Goal: Learn about a topic: Learn about a topic

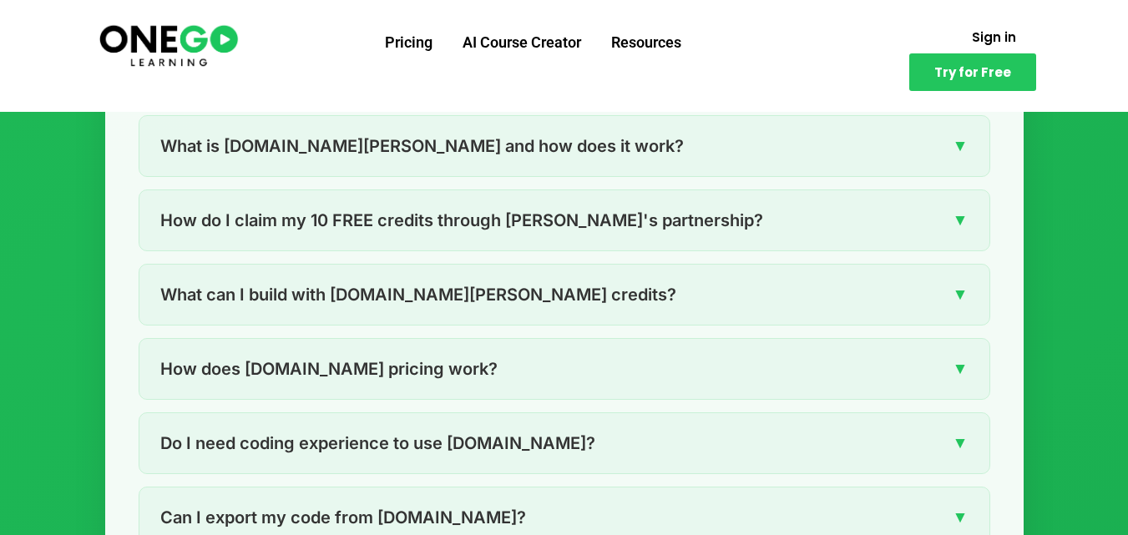
scroll to position [2331, 0]
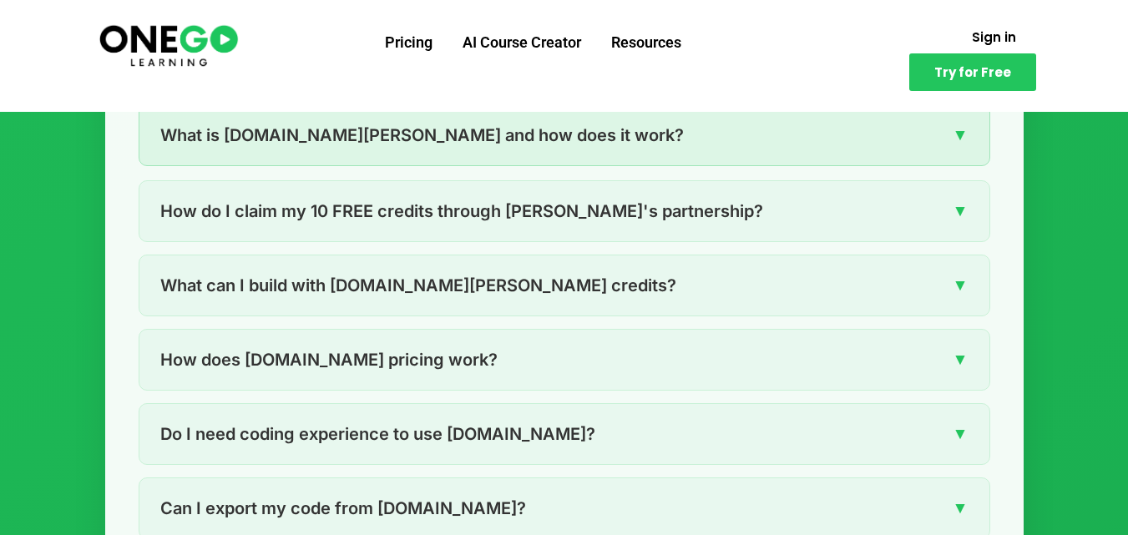
click at [970, 137] on div "What is [DOMAIN_NAME][PERSON_NAME] and how does it work? ▼" at bounding box center [564, 135] width 850 height 60
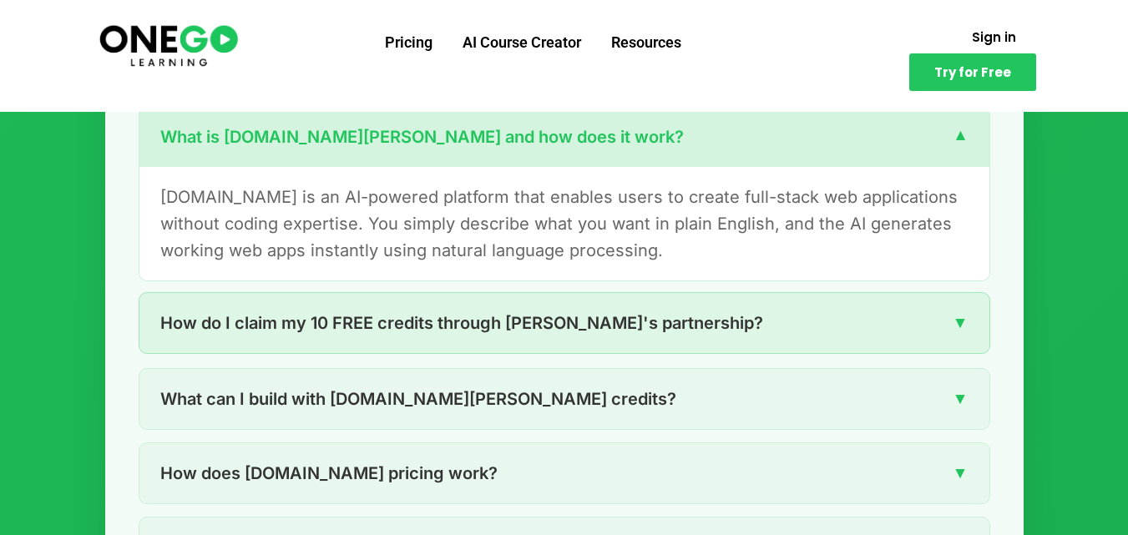
click at [965, 324] on span "▼" at bounding box center [961, 323] width 16 height 26
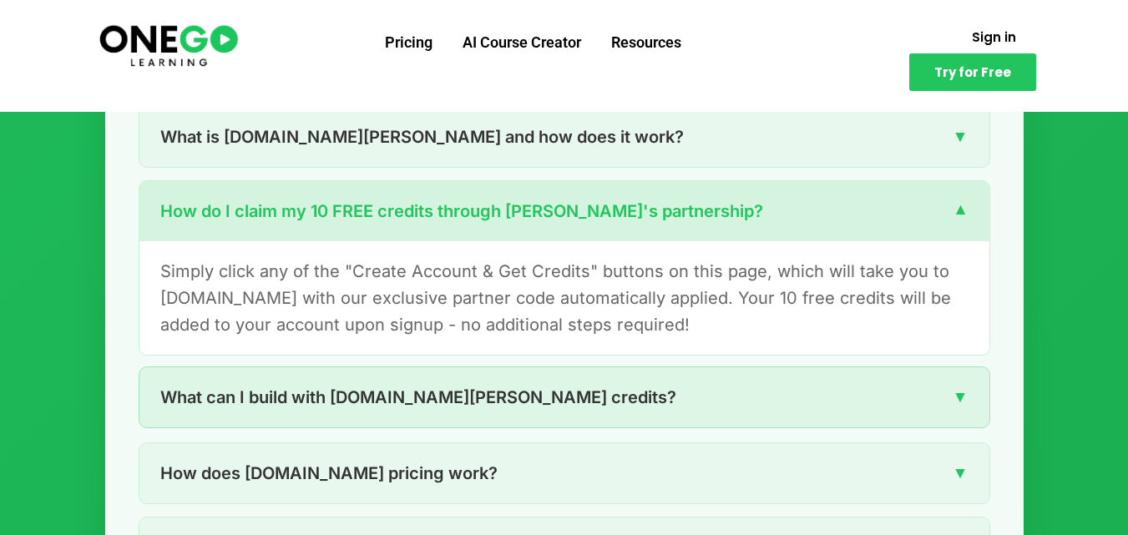
click at [961, 400] on span "▼" at bounding box center [961, 397] width 16 height 26
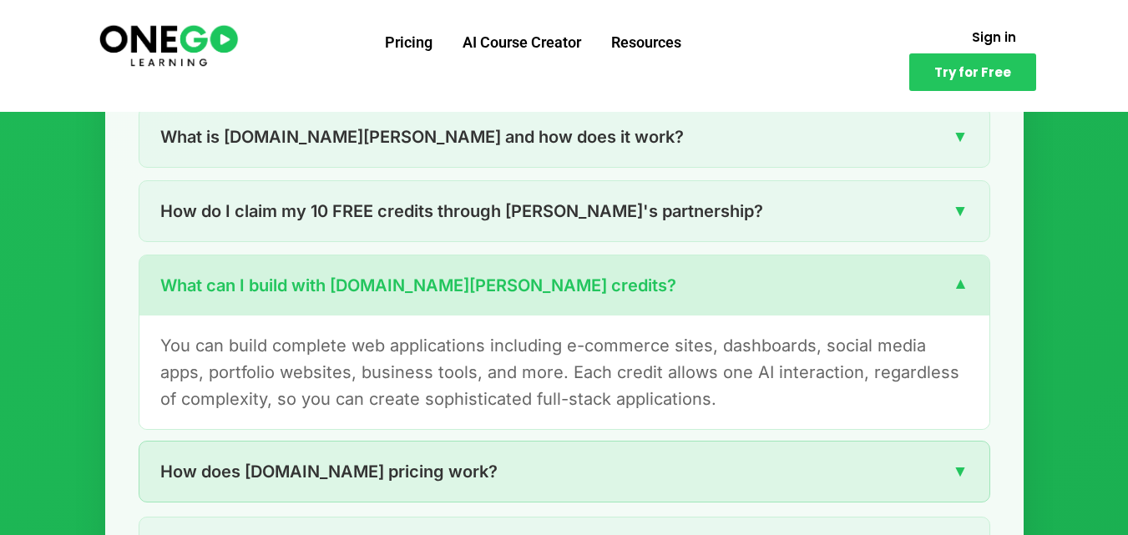
click at [966, 466] on span "▼" at bounding box center [961, 472] width 16 height 26
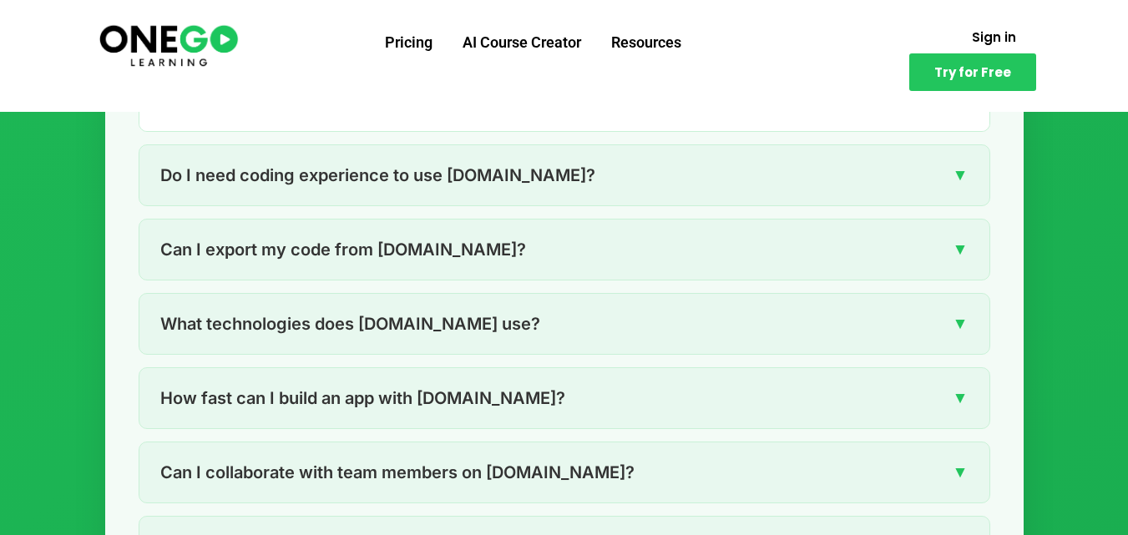
scroll to position [2730, 0]
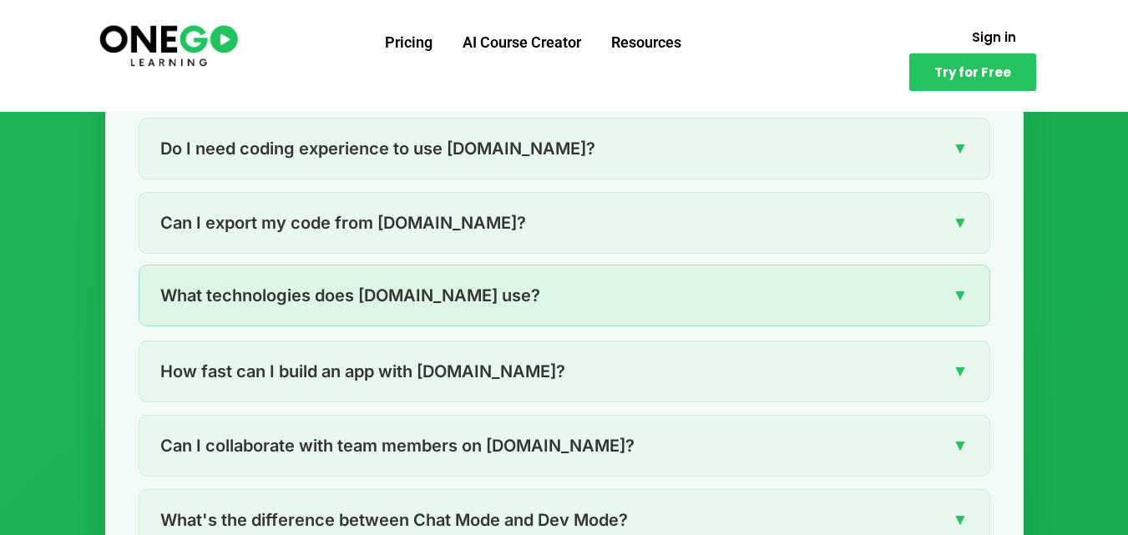
click at [961, 290] on span "▼" at bounding box center [961, 295] width 16 height 26
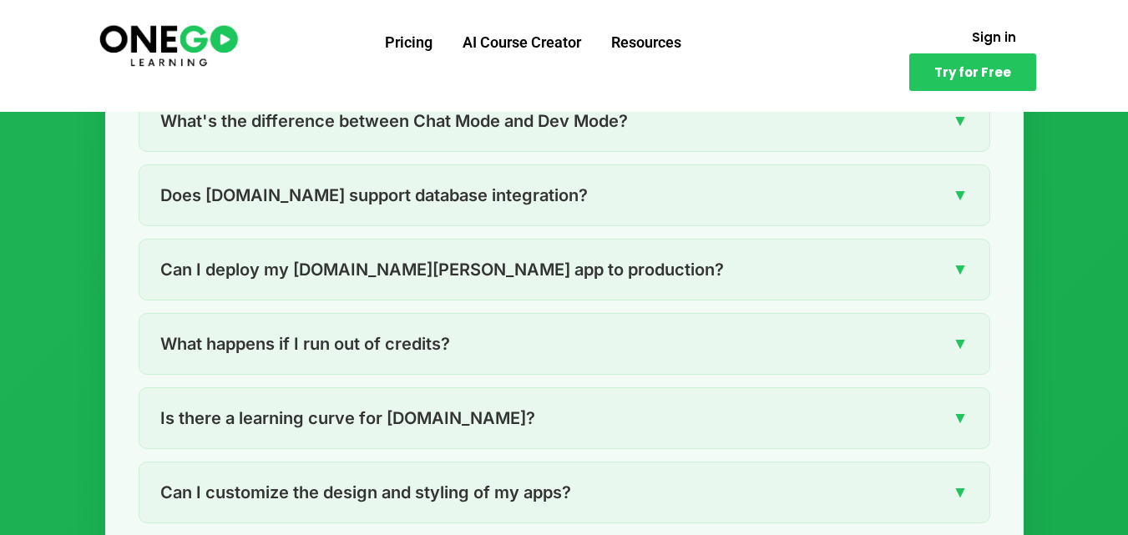
scroll to position [3147, 0]
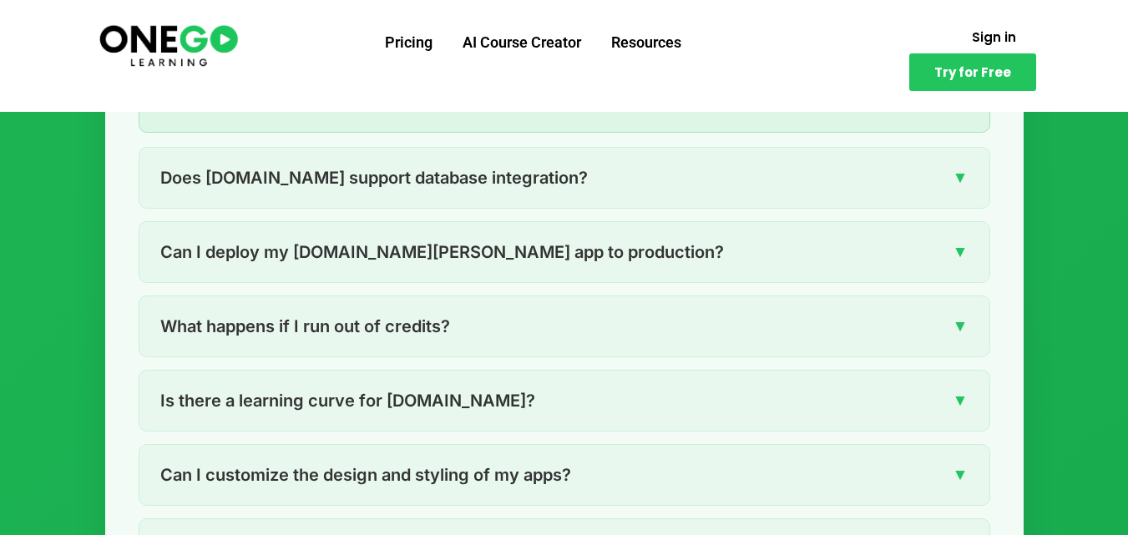
click at [961, 100] on span "▼" at bounding box center [961, 102] width 16 height 26
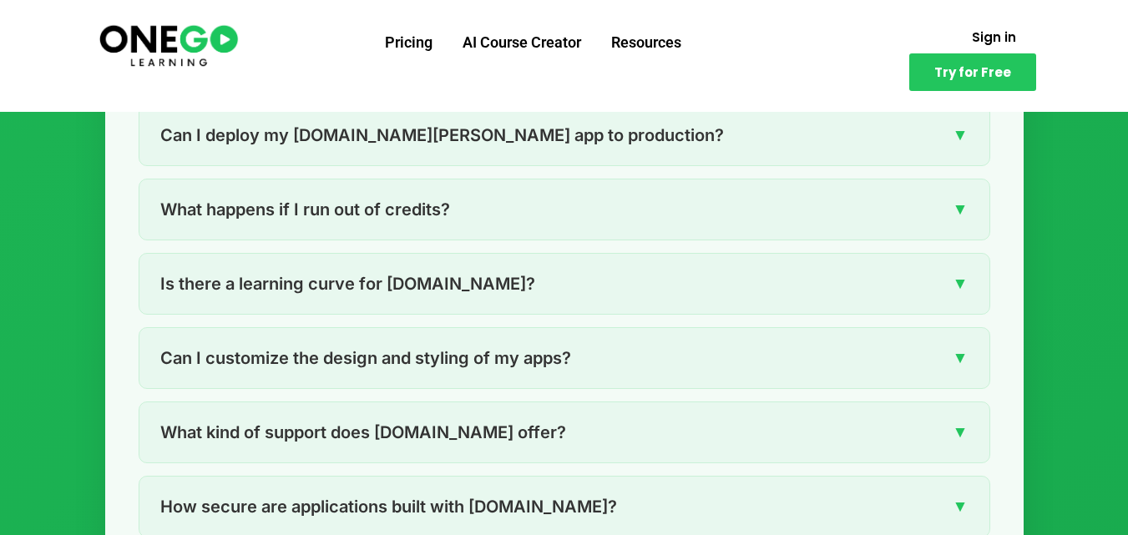
scroll to position [3291, 0]
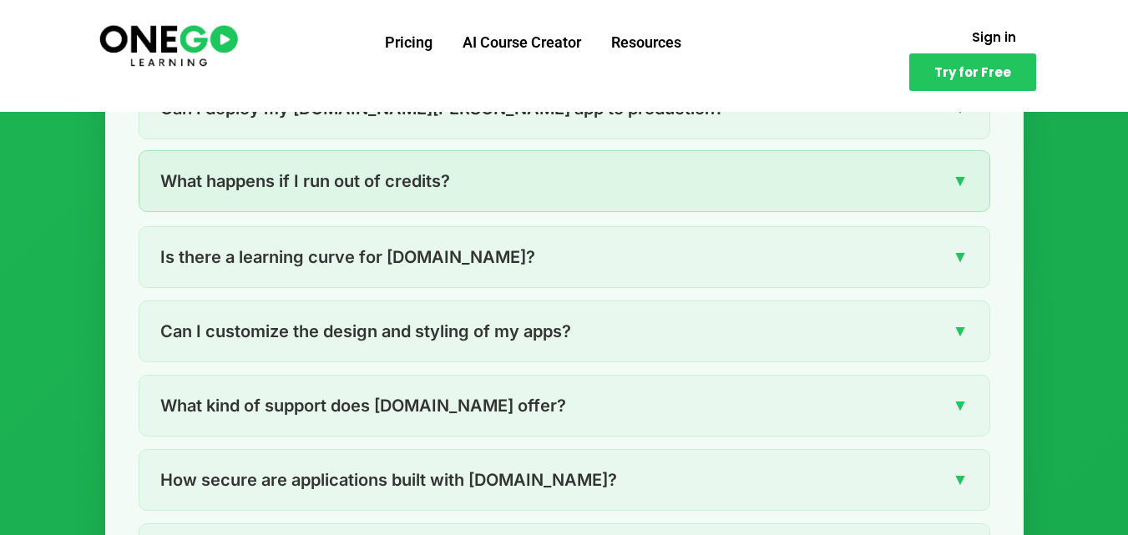
click at [961, 175] on span "▼" at bounding box center [961, 181] width 16 height 26
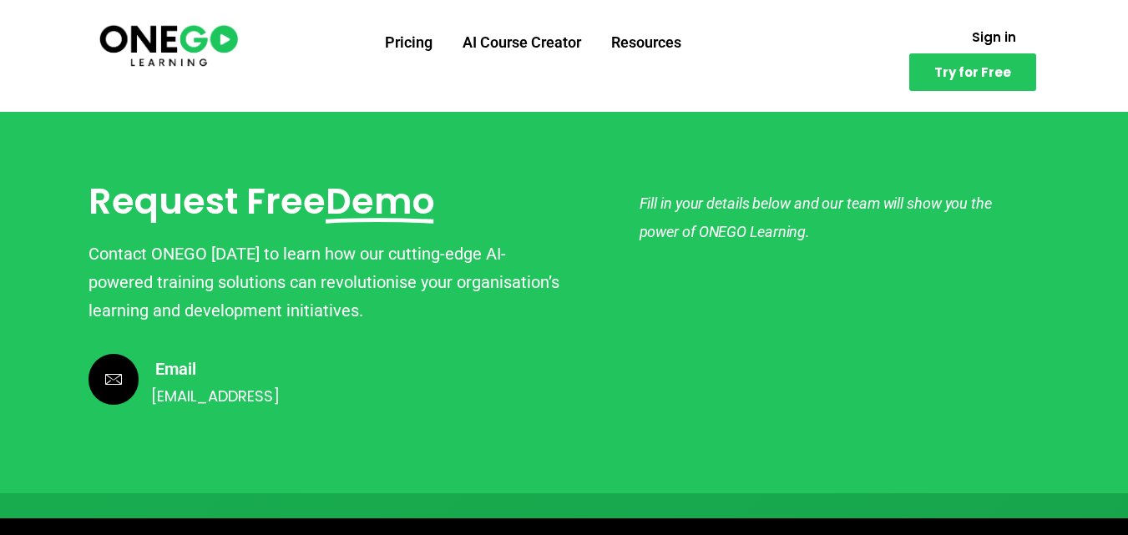
scroll to position [4384, 0]
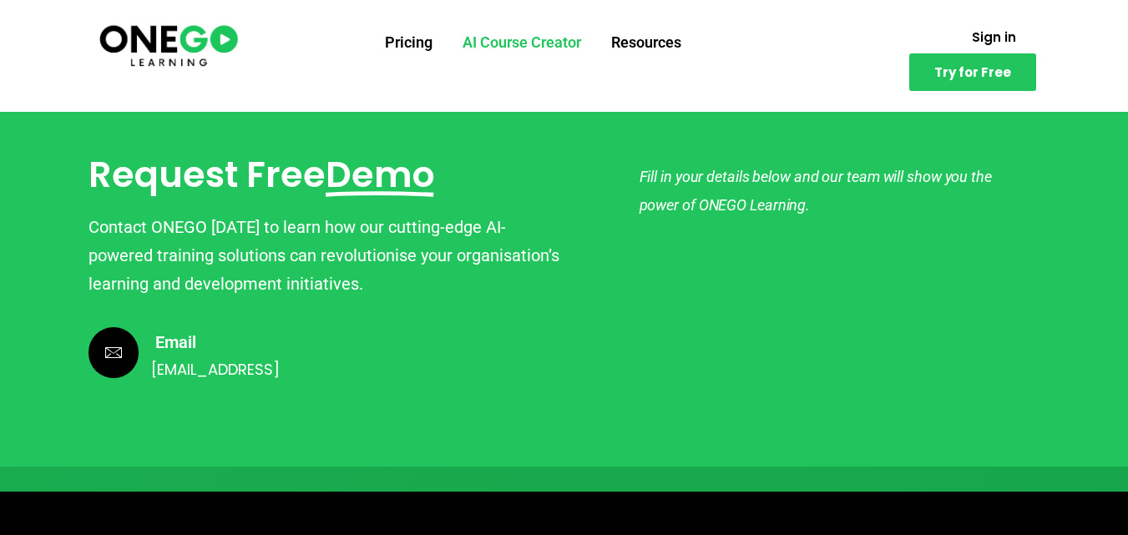
click at [504, 44] on link "AI Course Creator" at bounding box center [522, 42] width 149 height 43
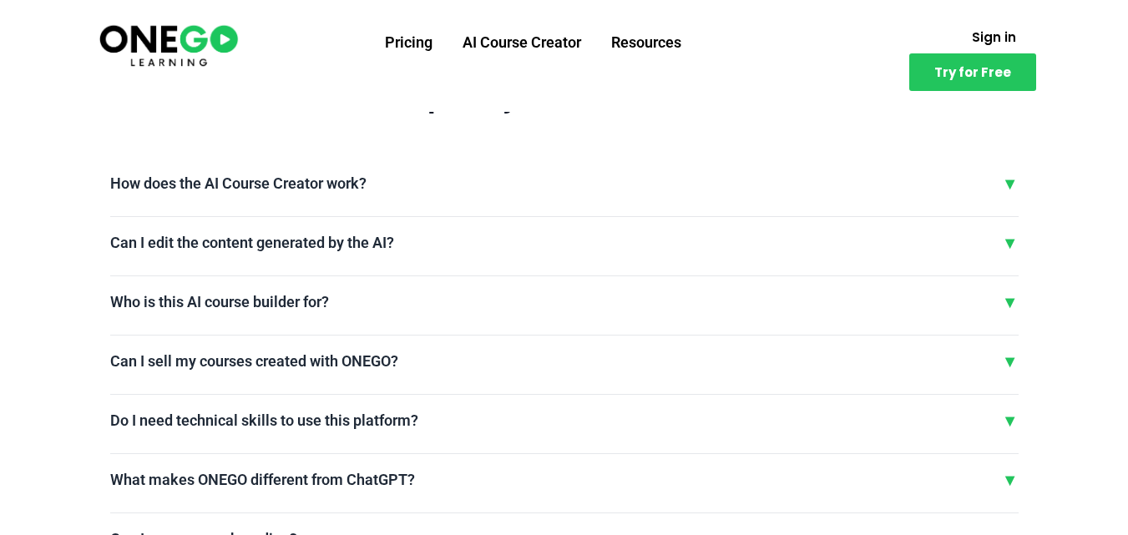
scroll to position [3898, 0]
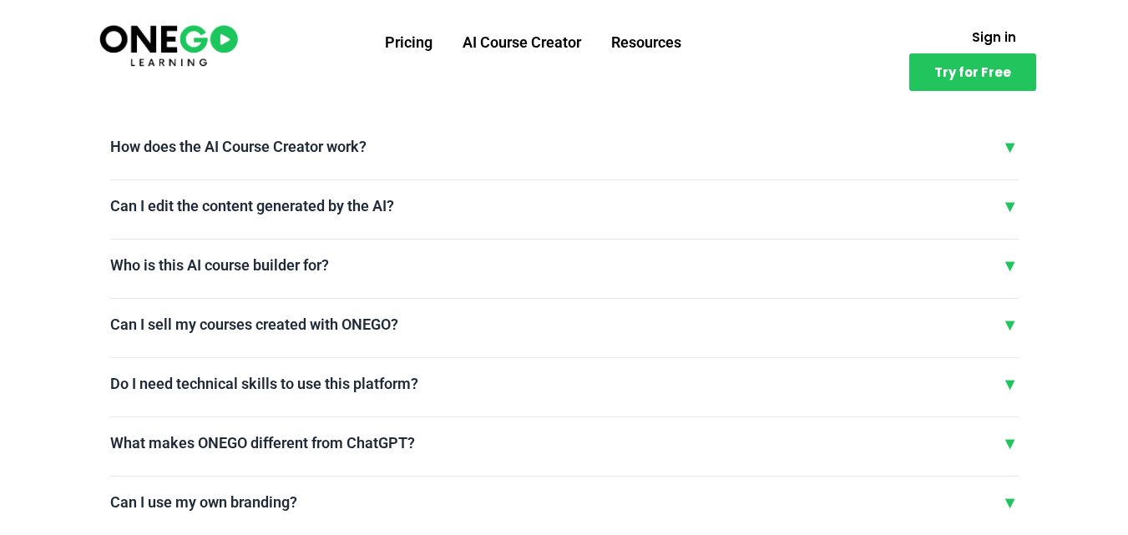
click at [1012, 148] on div "▼" at bounding box center [1010, 146] width 17 height 25
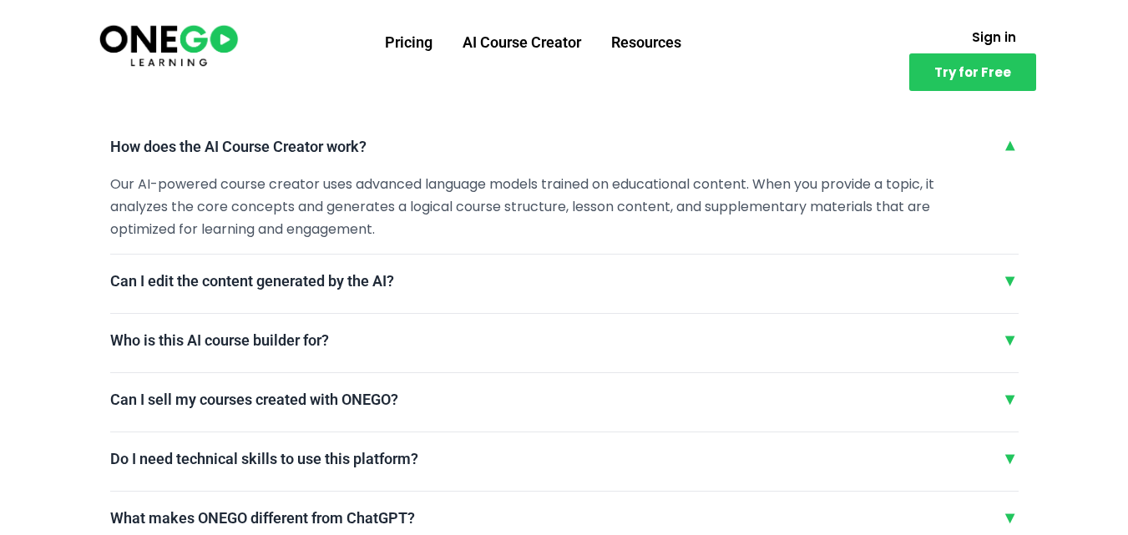
click at [1012, 148] on div "▼" at bounding box center [1010, 146] width 17 height 25
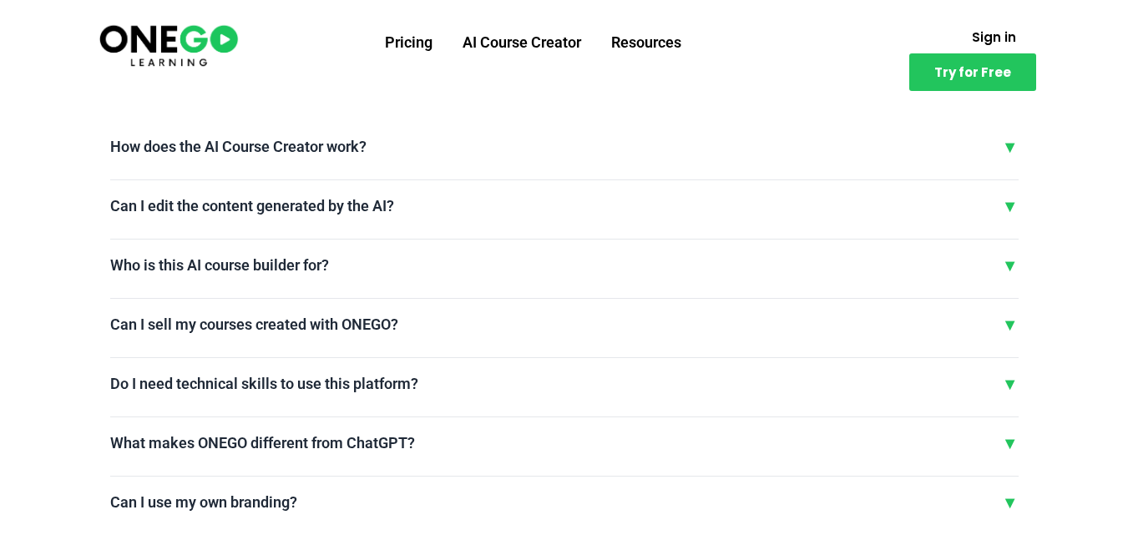
click at [1015, 202] on div "▼" at bounding box center [1010, 206] width 17 height 25
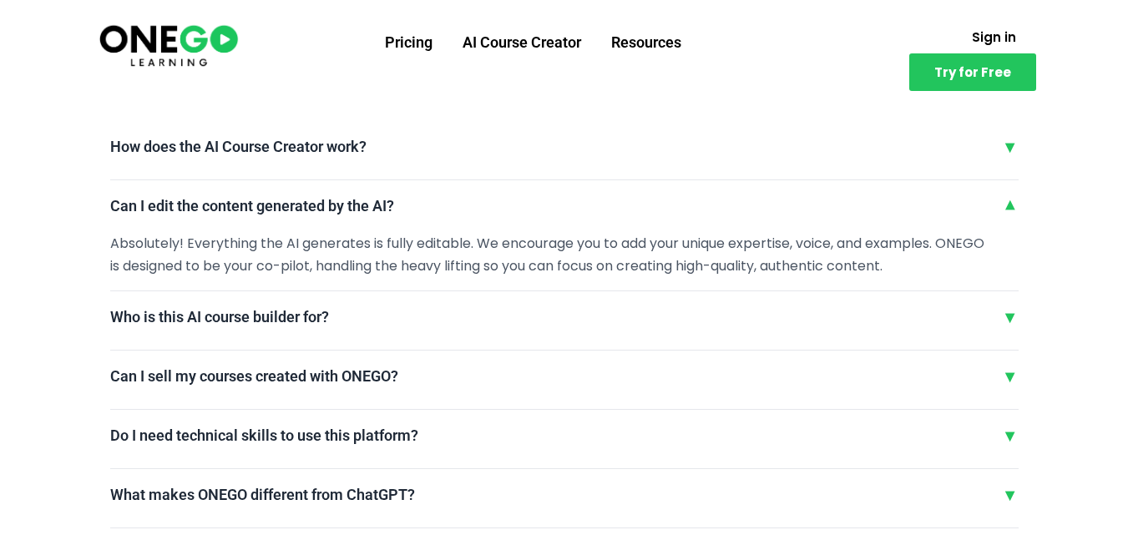
click at [1010, 207] on div "▼" at bounding box center [1010, 206] width 17 height 25
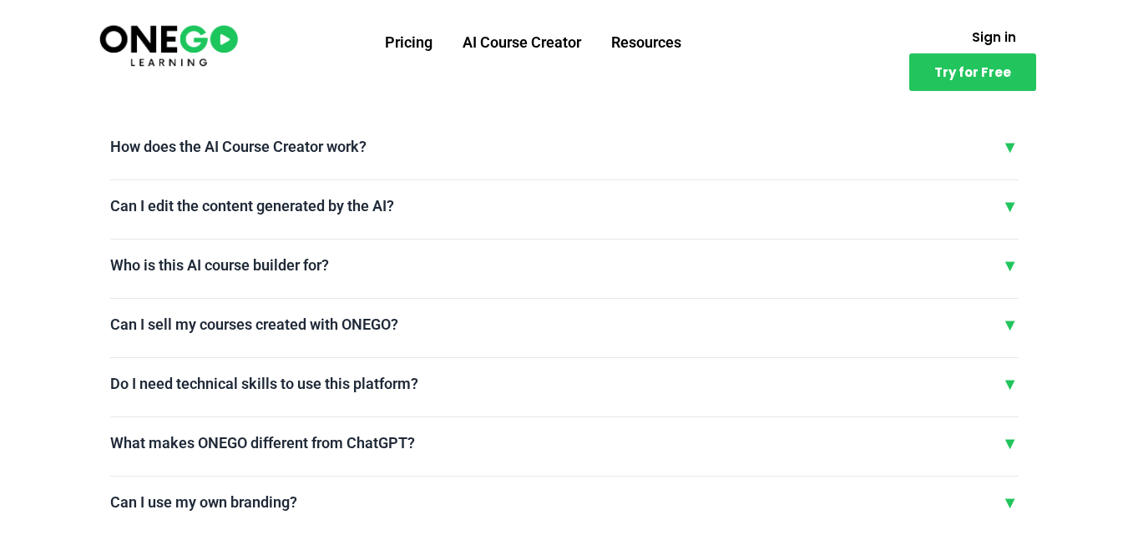
click at [1011, 265] on div "▼" at bounding box center [1010, 265] width 17 height 25
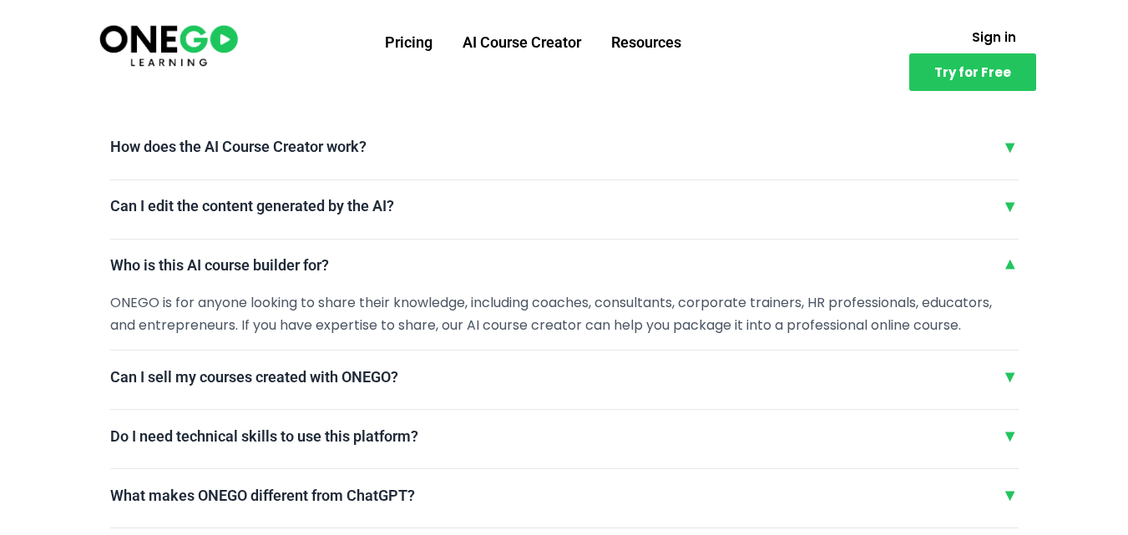
click at [1011, 265] on div "▼" at bounding box center [1010, 265] width 17 height 25
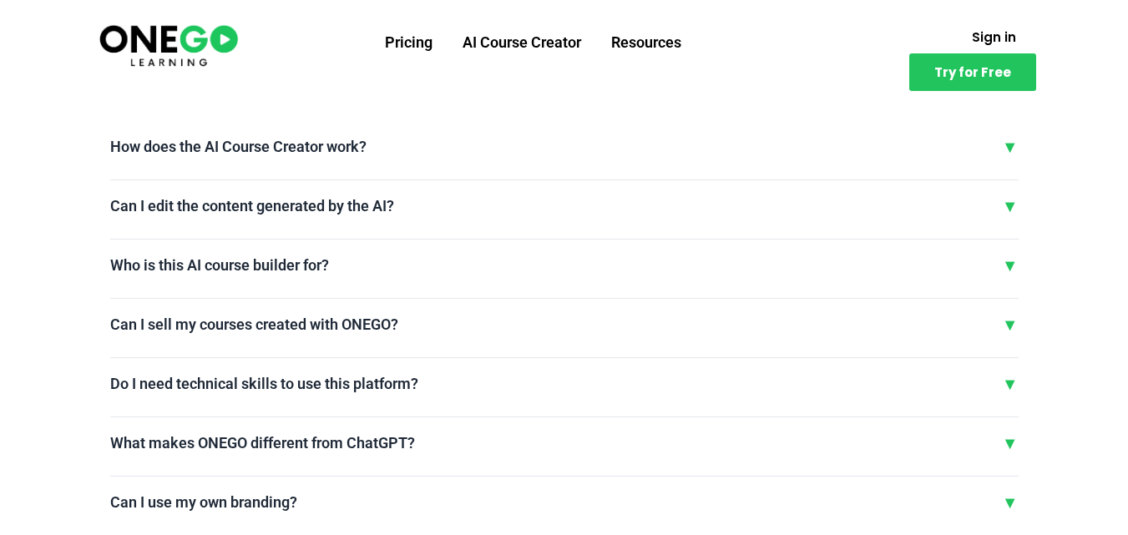
click at [1003, 321] on div "▼" at bounding box center [1010, 324] width 17 height 25
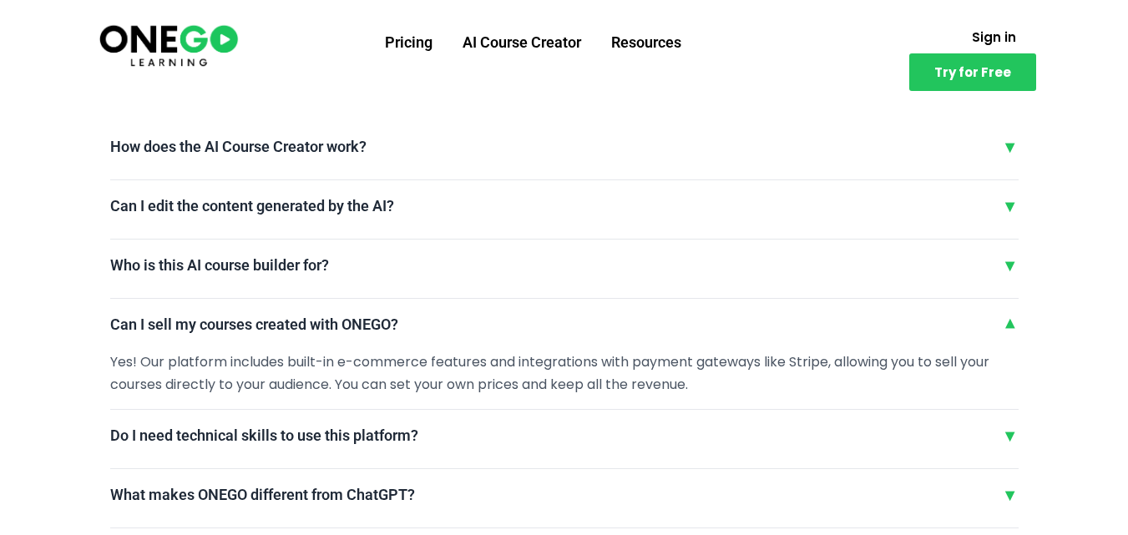
click at [1003, 321] on div "▼" at bounding box center [1010, 324] width 17 height 25
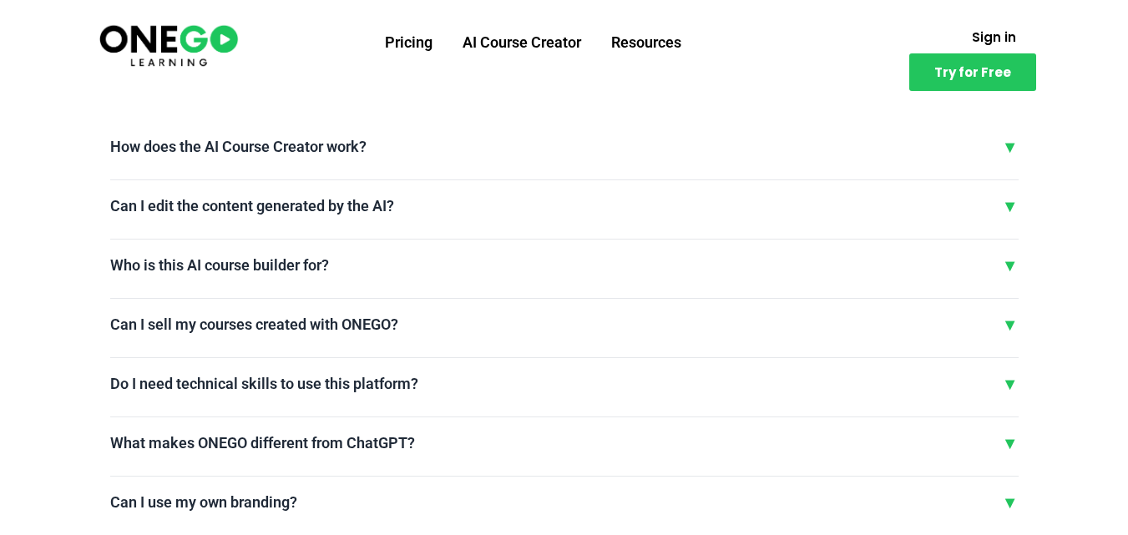
click at [1010, 383] on div "▼" at bounding box center [1010, 384] width 17 height 25
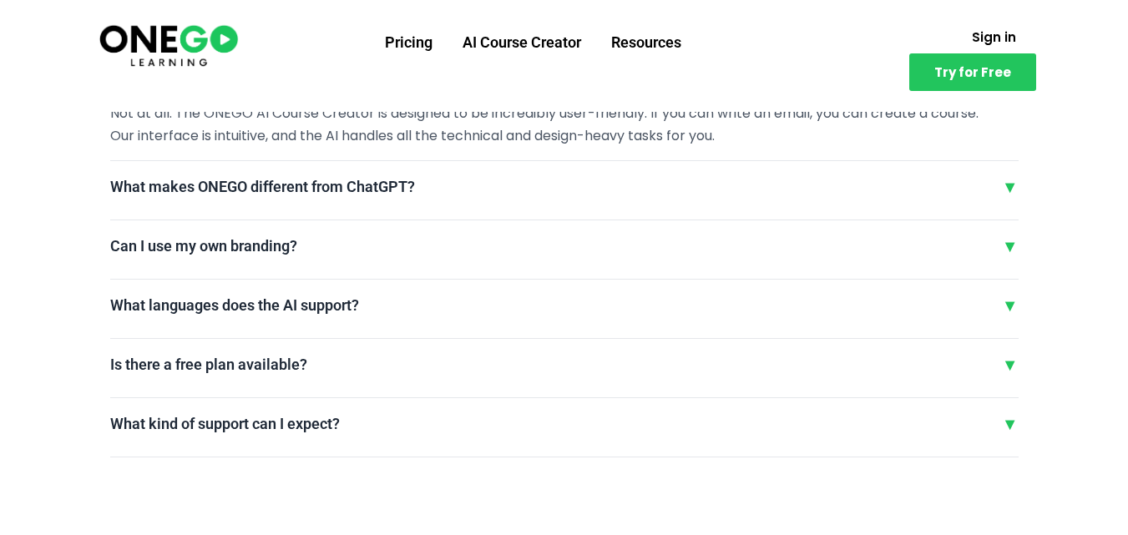
scroll to position [4188, 0]
